Goal: Task Accomplishment & Management: Manage account settings

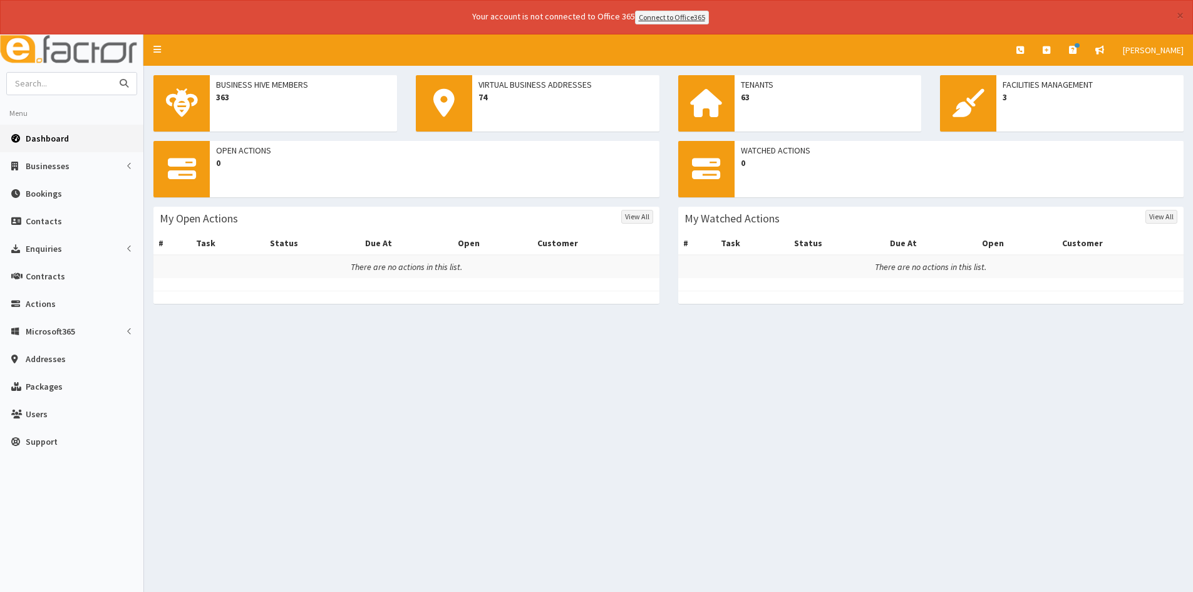
click at [53, 86] on input "text" at bounding box center [59, 84] width 105 height 22
type input "marco"
click at [111, 73] on button "submit" at bounding box center [123, 84] width 25 height 22
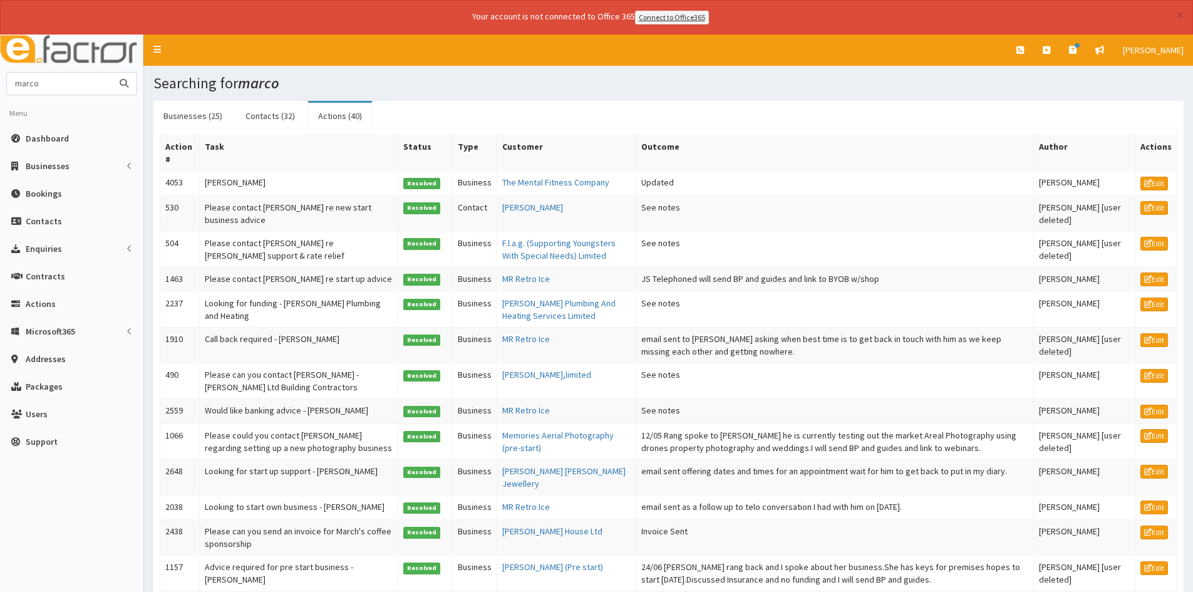
drag, startPoint x: 51, startPoint y: 85, endPoint x: 9, endPoint y: 82, distance: 42.0
click at [12, 83] on input "marco" at bounding box center [59, 84] width 105 height 22
type input "steel fm"
click at [111, 73] on button "submit" at bounding box center [123, 84] width 25 height 22
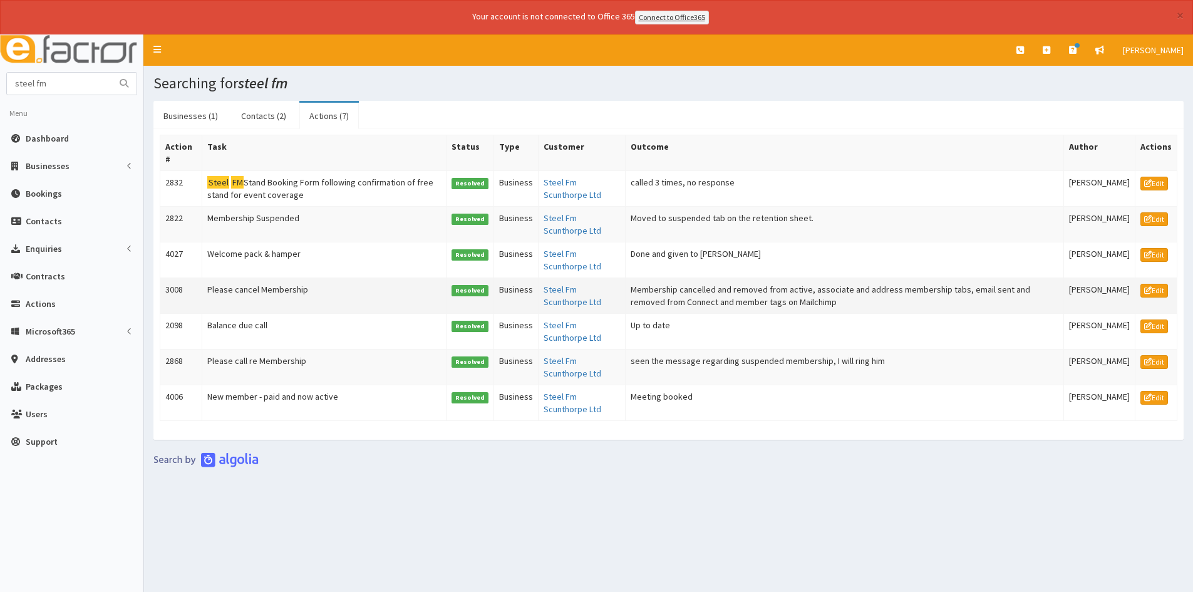
click at [658, 286] on td "Membership cancelled and removed from active, associate and address membership …" at bounding box center [845, 295] width 438 height 36
click at [666, 215] on td "Moved to suspended tab on the retention sheet." at bounding box center [845, 224] width 438 height 36
click at [322, 111] on link "Actions (7)" at bounding box center [328, 116] width 59 height 26
click at [173, 115] on link "Businesses (1)" at bounding box center [190, 116] width 75 height 26
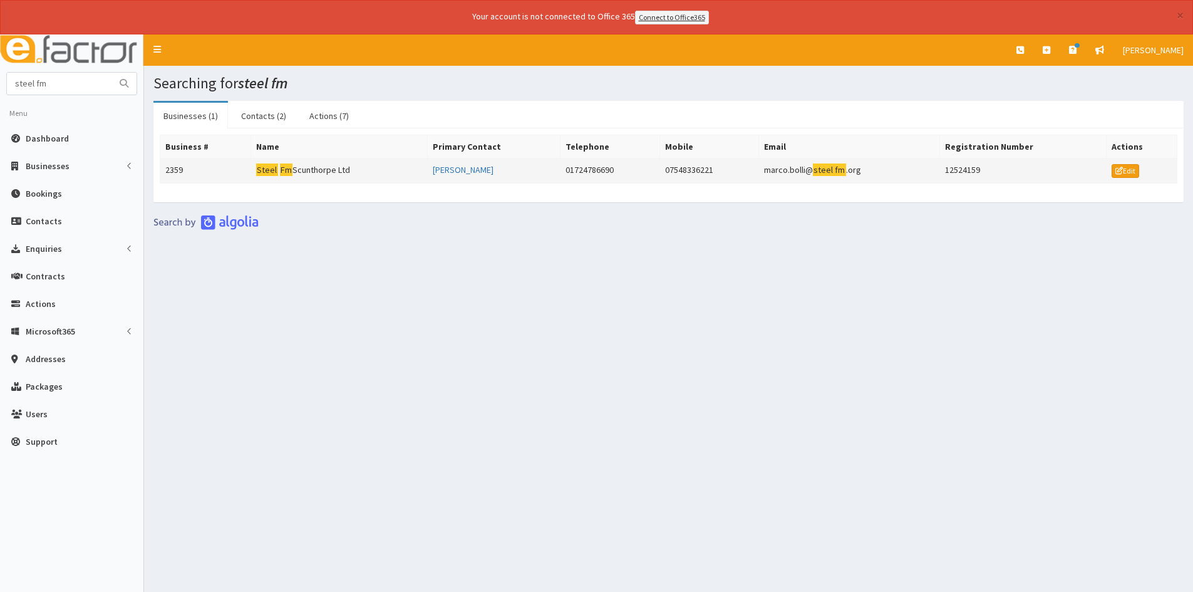
click at [306, 167] on td "Steel Fm Scunthorpe Ltd" at bounding box center [338, 170] width 177 height 25
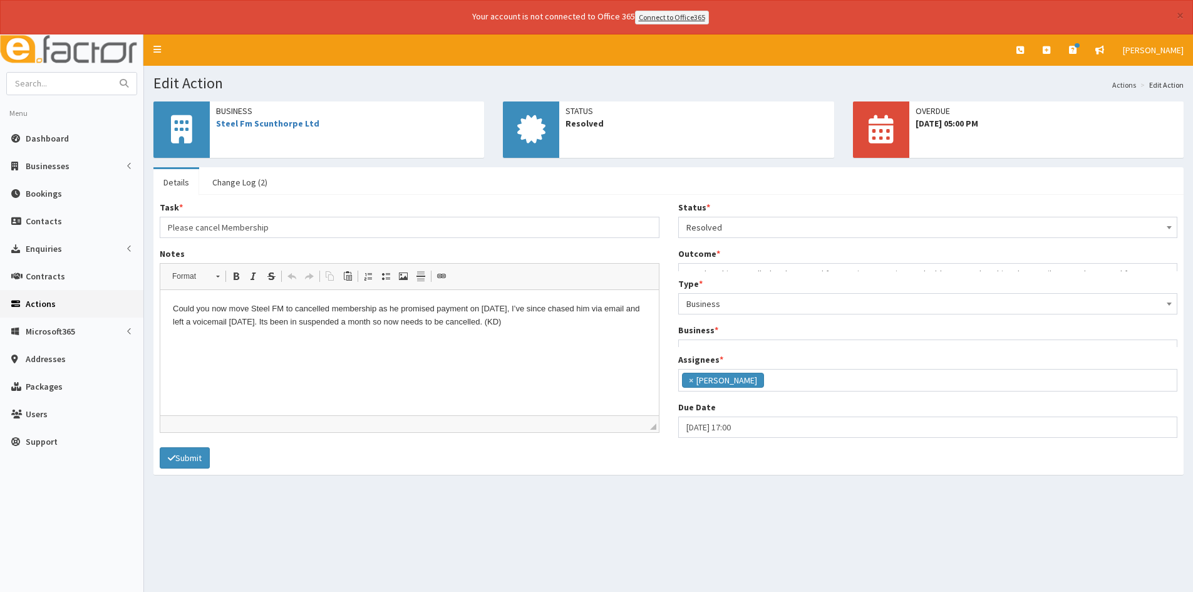
scroll to position [91, 0]
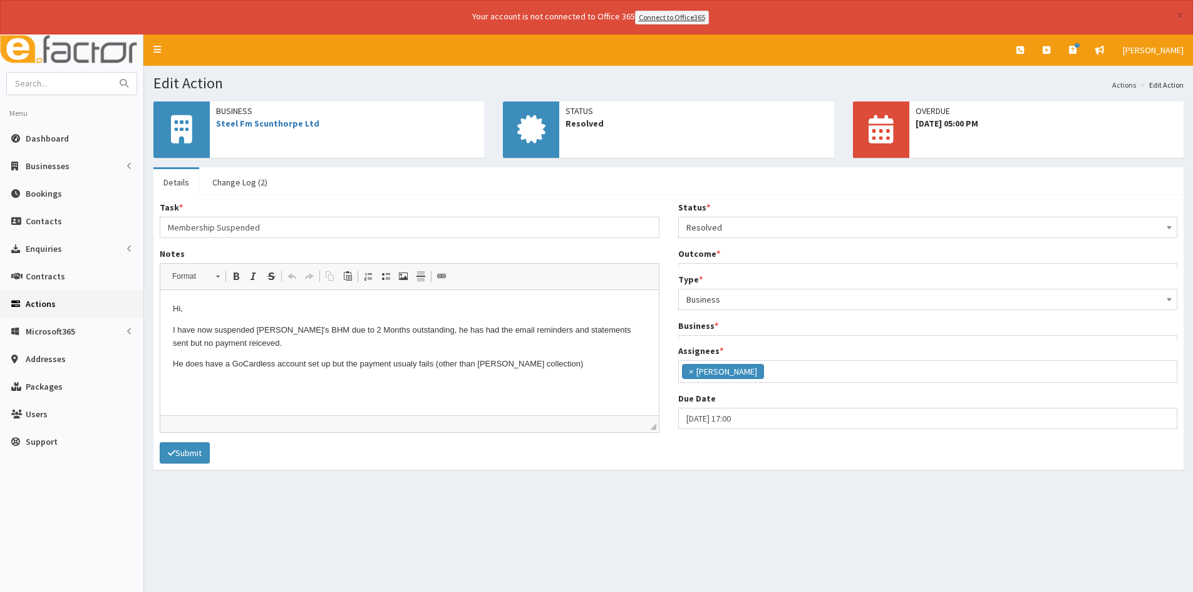
scroll to position [91, 0]
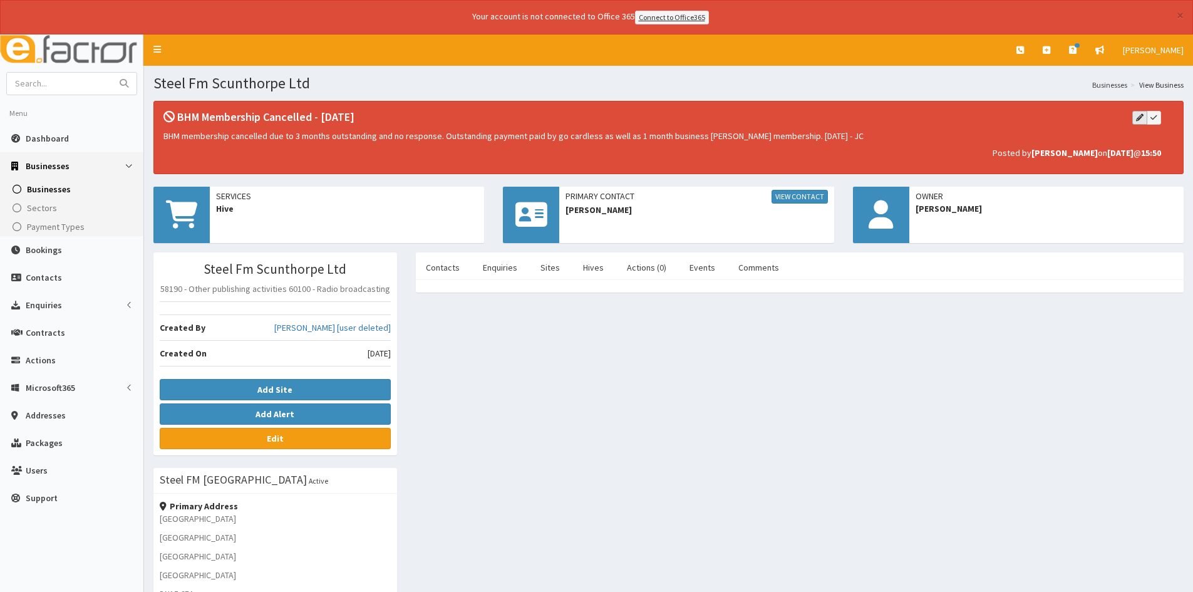
click at [1141, 116] on icon "button" at bounding box center [1140, 118] width 8 height 8
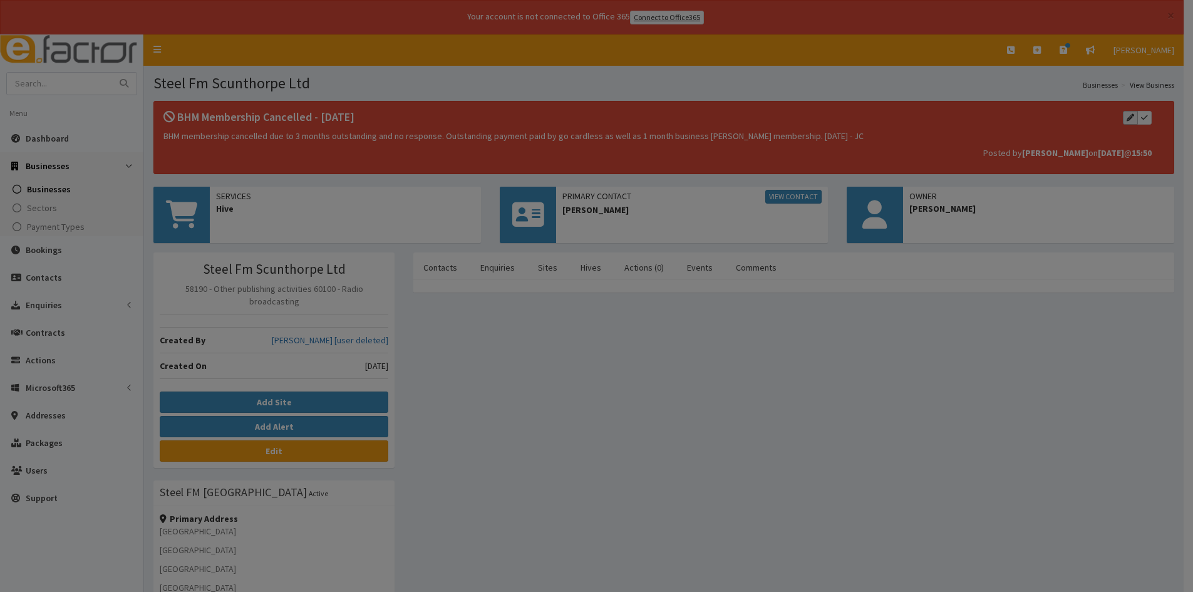
type input "BHM Membership Cancelled"
select select "1"
type input "[DATE]"
type textarea "BHM membership cancelled due to 3 months outstanding and no response. Outstandi…"
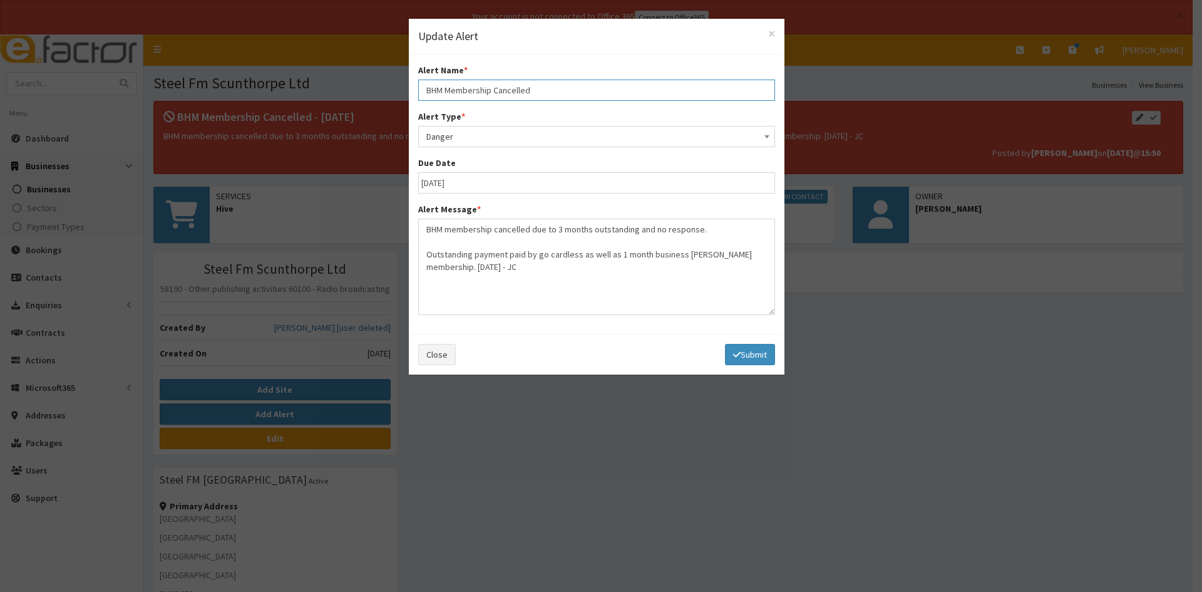
drag, startPoint x: 541, startPoint y: 90, endPoint x: 490, endPoint y: 89, distance: 50.7
click at [490, 89] on input "BHM Membership Cancelled" at bounding box center [596, 90] width 357 height 21
click at [490, 87] on input "BHM MembershipSuspended" at bounding box center [596, 90] width 357 height 21
type input "BHM Membership Suspended"
click at [462, 182] on input "[DATE]" at bounding box center [596, 182] width 357 height 21
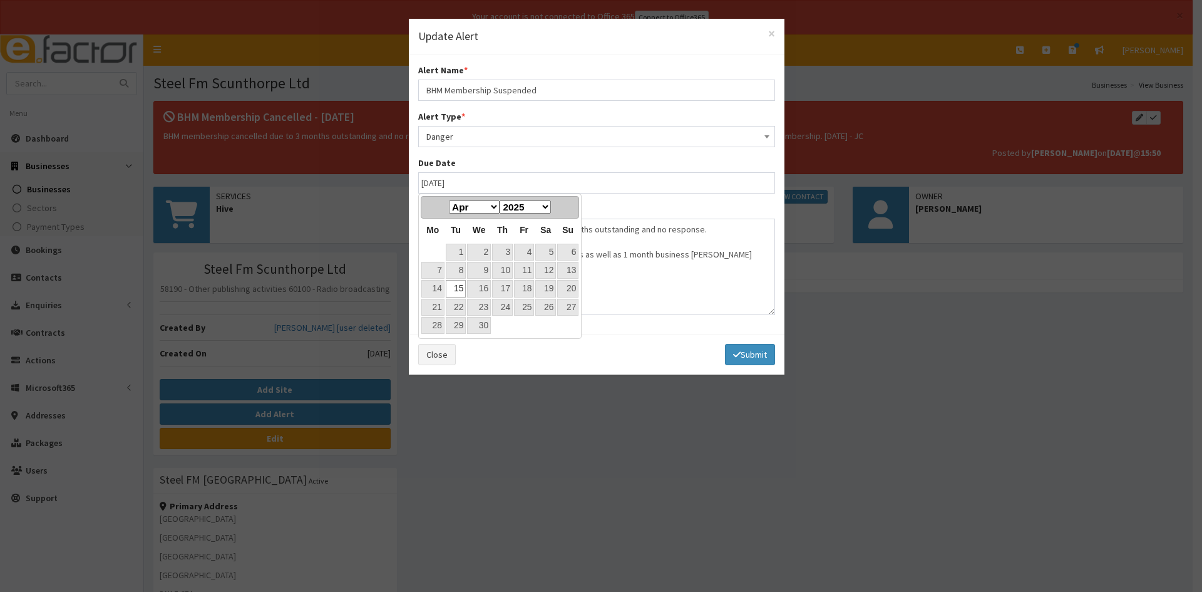
click at [494, 205] on select "Jan Feb Mar Apr May Jun [DATE] Aug Sep Oct Nov Dec" at bounding box center [474, 206] width 51 height 13
click at [487, 293] on link "15" at bounding box center [479, 288] width 24 height 17
type input "[DATE]"
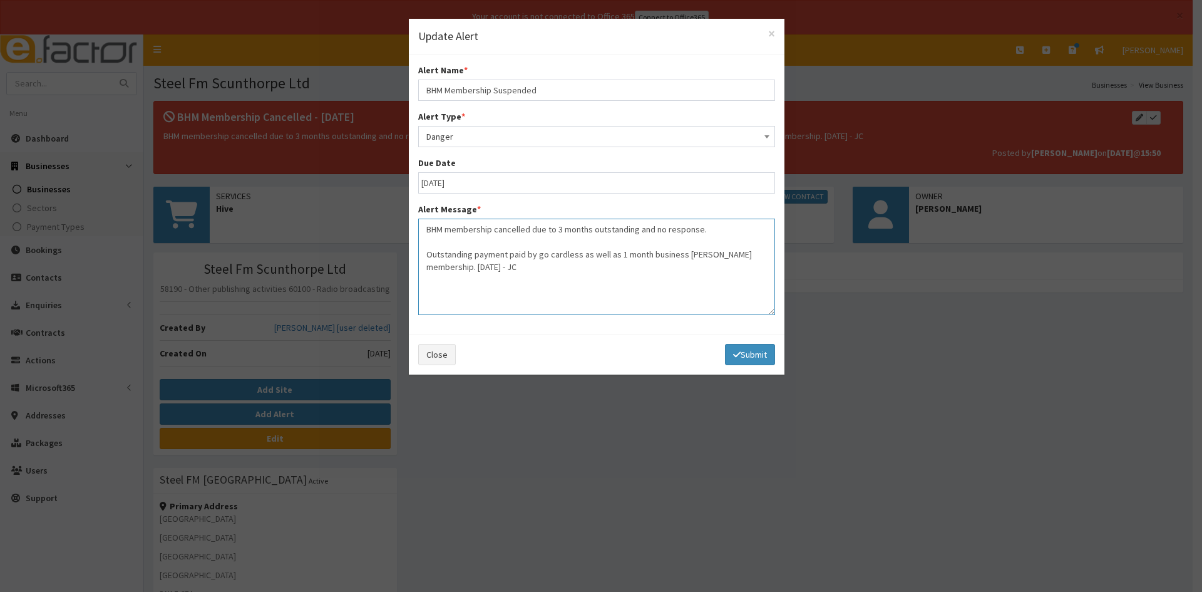
drag, startPoint x: 495, startPoint y: 229, endPoint x: 526, endPoint y: 225, distance: 31.6
click at [526, 225] on textarea "BHM membership cancelled due to 3 months outstanding and no response. Outstandi…" at bounding box center [596, 267] width 357 height 96
click at [566, 225] on textarea "BHM membership Suspended due to 3 months outstanding and no response. Outstandi…" at bounding box center [596, 267] width 357 height 96
drag, startPoint x: 430, startPoint y: 254, endPoint x: 493, endPoint y: 272, distance: 65.2
click at [493, 272] on textarea "BHM membership Suspended due to 2 months outstanding and no response. Outstandi…" at bounding box center [596, 267] width 357 height 96
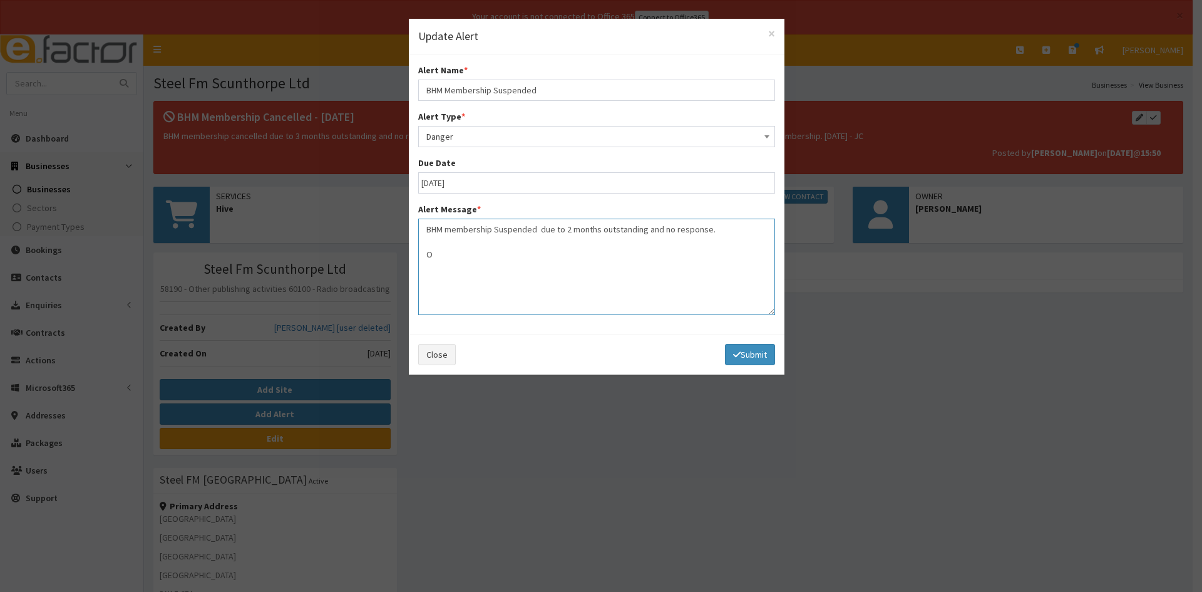
drag, startPoint x: 422, startPoint y: 252, endPoint x: 446, endPoint y: 252, distance: 24.4
click at [446, 252] on textarea "BHM membership Suspended due to 2 months outstanding and no response. O" at bounding box center [596, 267] width 357 height 96
type textarea "BHM membership Suspended due to 2 months outstanding and no response."
click at [748, 347] on button "Submit" at bounding box center [750, 354] width 50 height 21
